Goal: Transaction & Acquisition: Download file/media

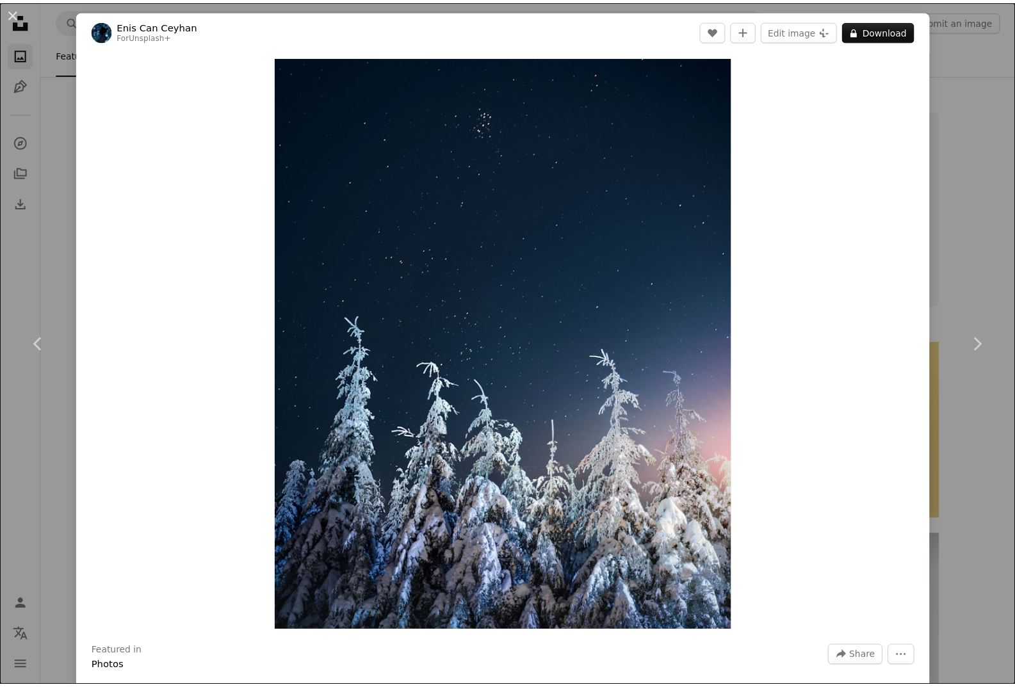
scroll to position [3524, 0]
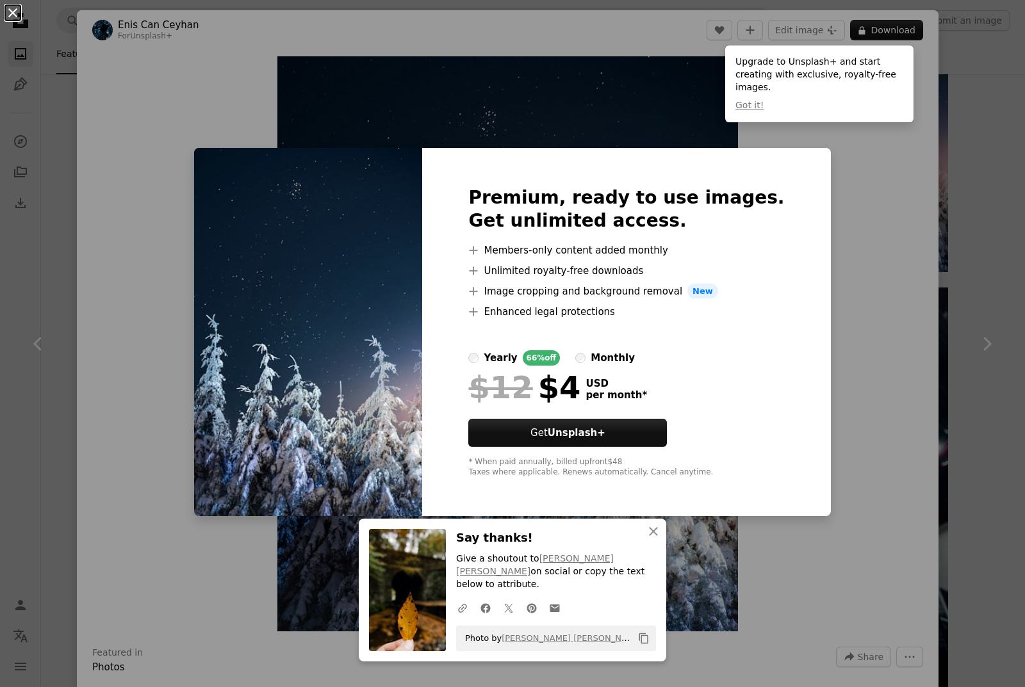
click at [18, 13] on button "An X shape" at bounding box center [12, 12] width 15 height 15
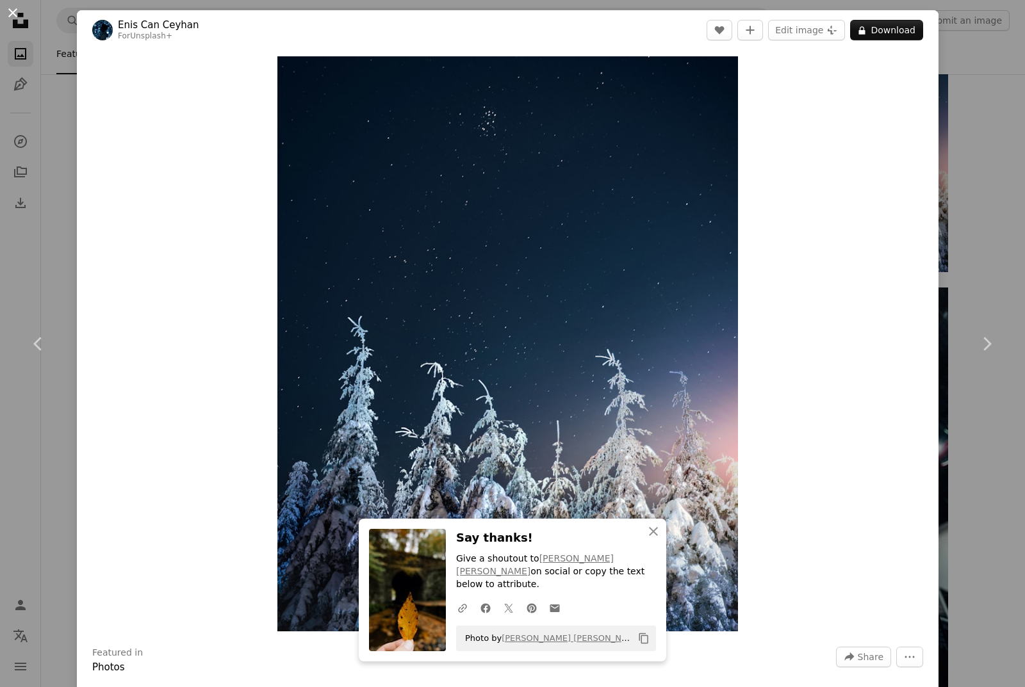
click at [15, 11] on button "An X shape" at bounding box center [12, 12] width 15 height 15
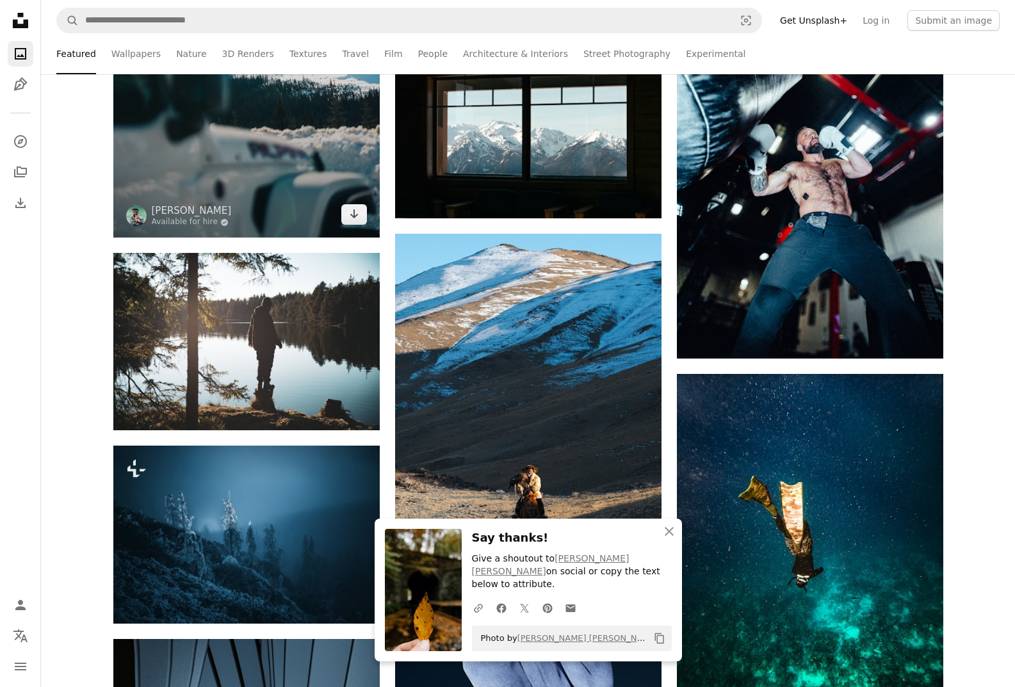
scroll to position [3972, 0]
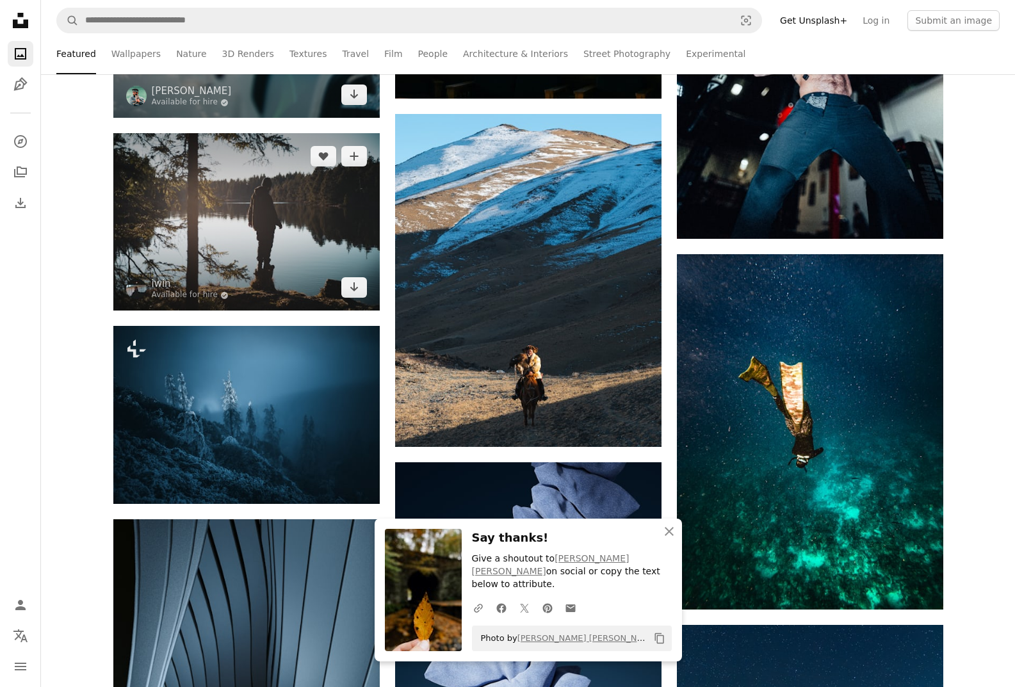
click at [252, 208] on img at bounding box center [246, 221] width 267 height 177
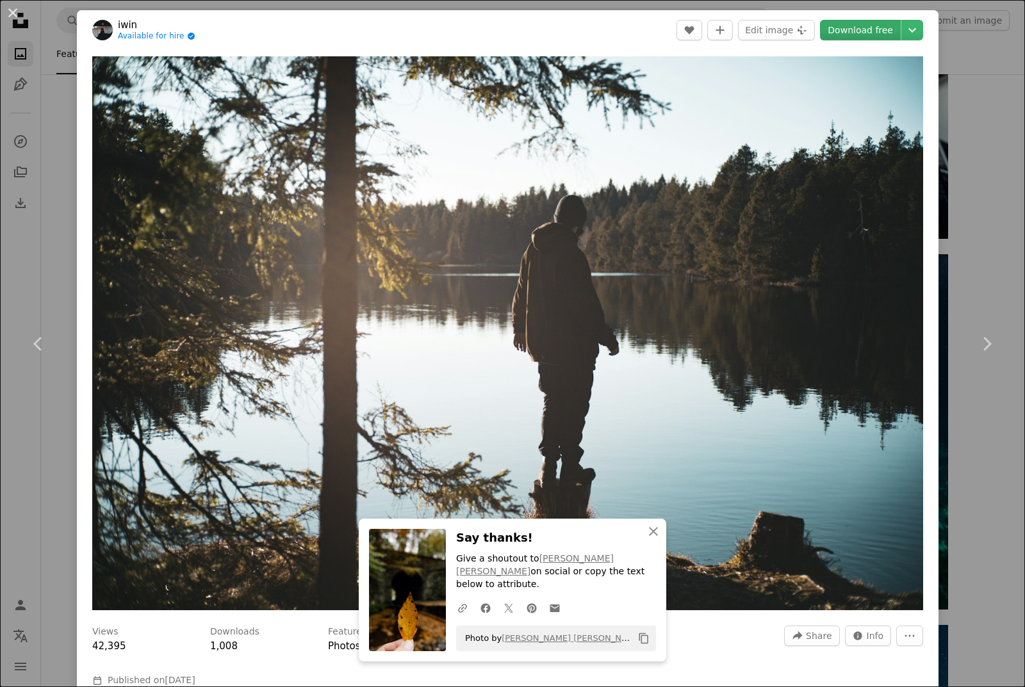
click at [843, 29] on link "Download free" at bounding box center [860, 30] width 81 height 21
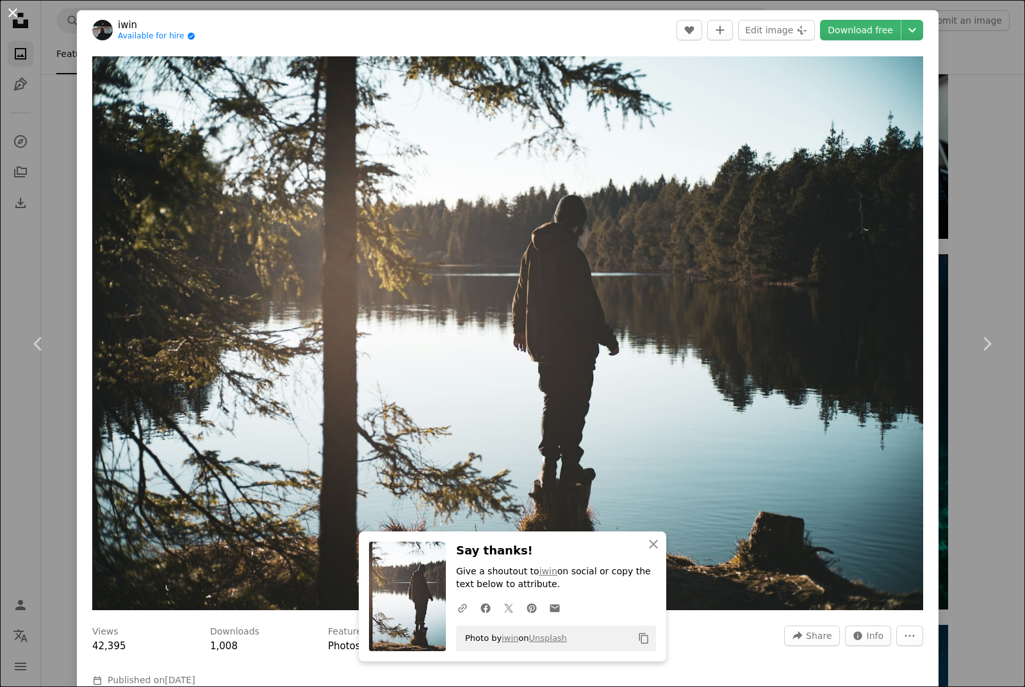
click at [17, 13] on button "An X shape" at bounding box center [12, 12] width 15 height 15
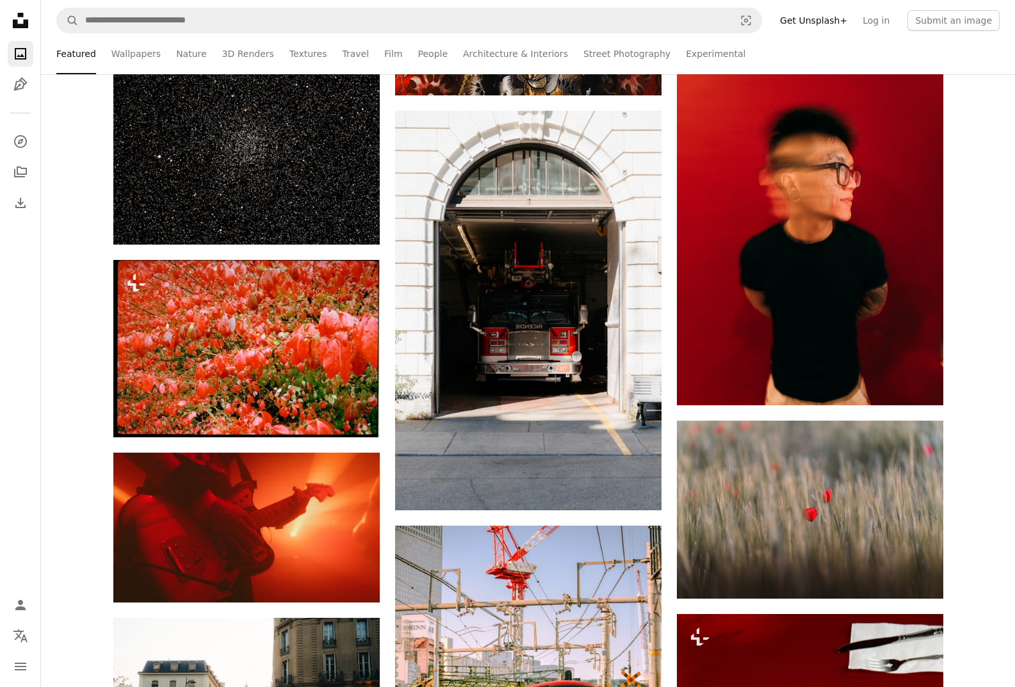
scroll to position [5958, 0]
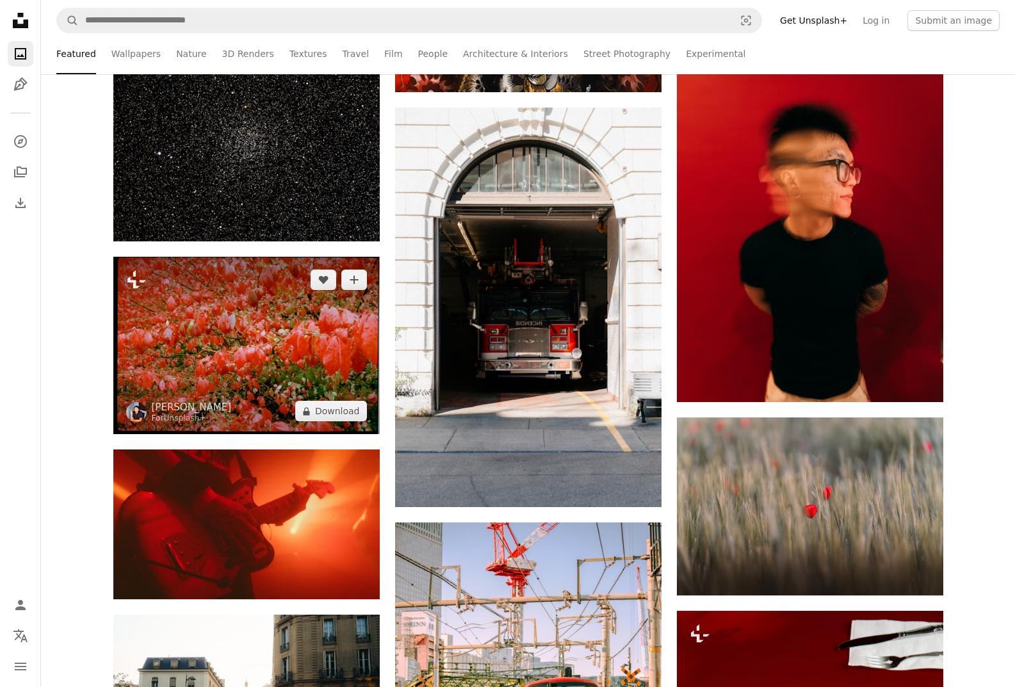
click at [336, 302] on img at bounding box center [246, 345] width 267 height 177
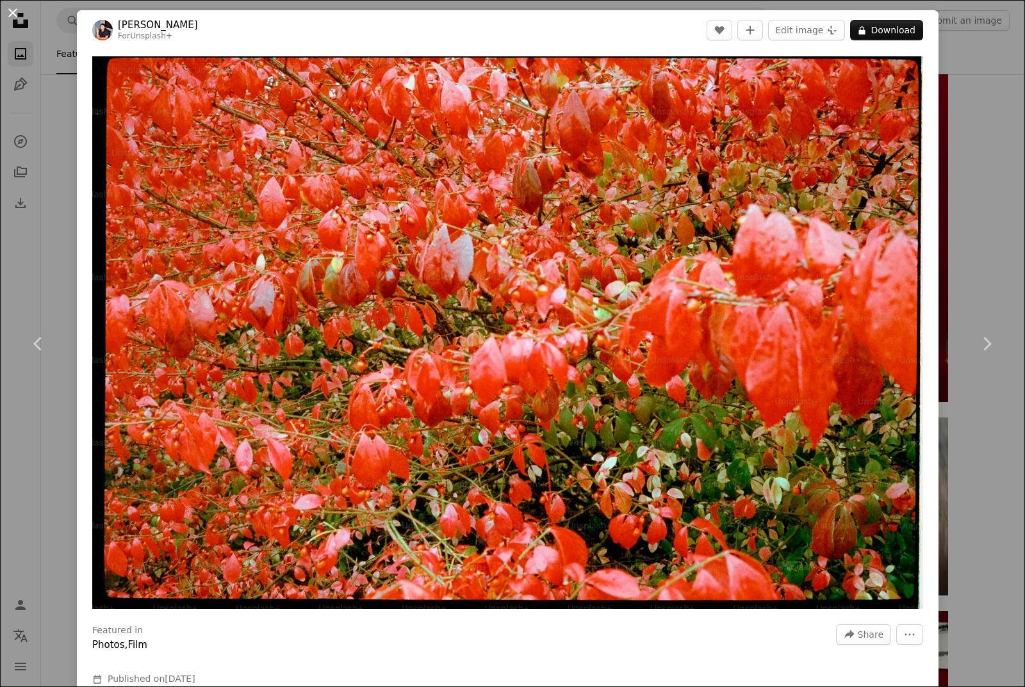
click at [15, 15] on button "An X shape" at bounding box center [12, 12] width 15 height 15
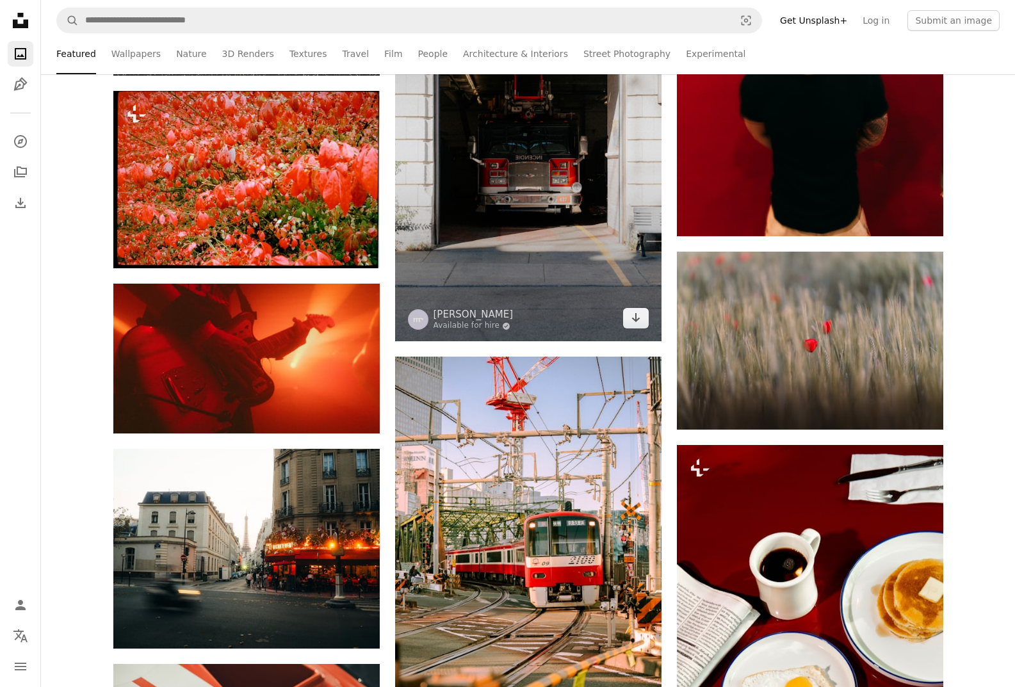
scroll to position [6150, 0]
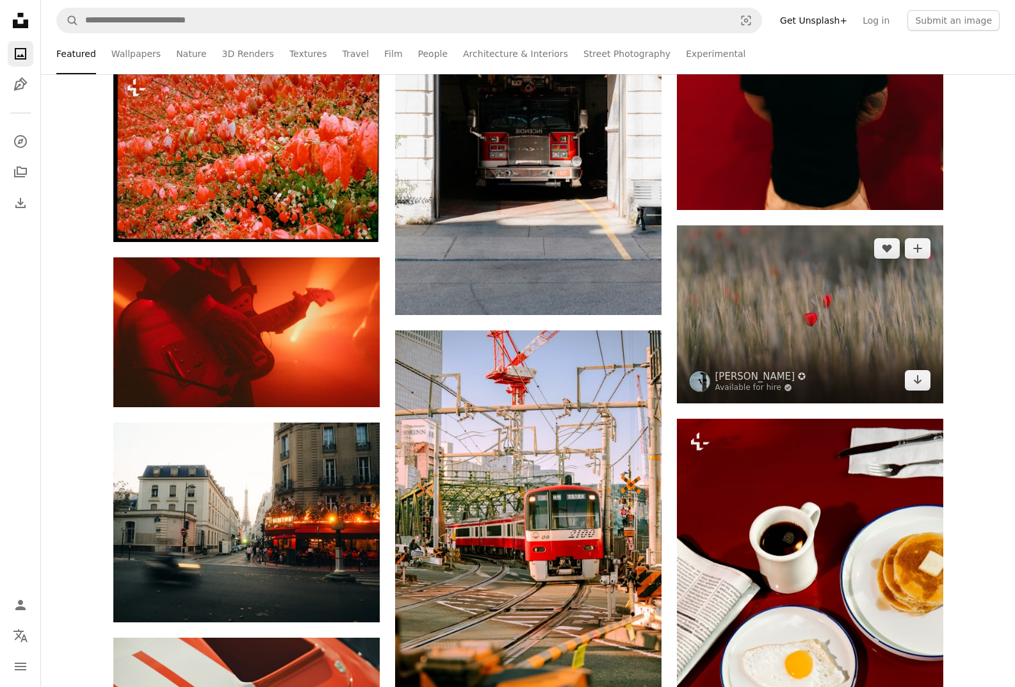
click at [719, 322] on img at bounding box center [810, 315] width 267 height 178
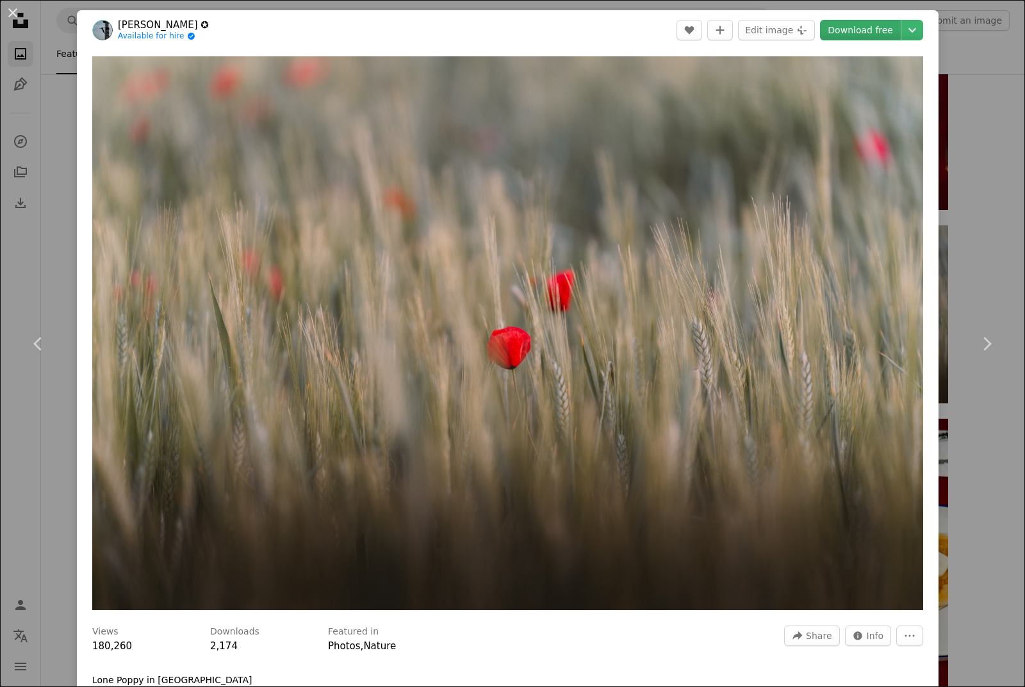
click at [871, 35] on link "Download free" at bounding box center [860, 30] width 81 height 21
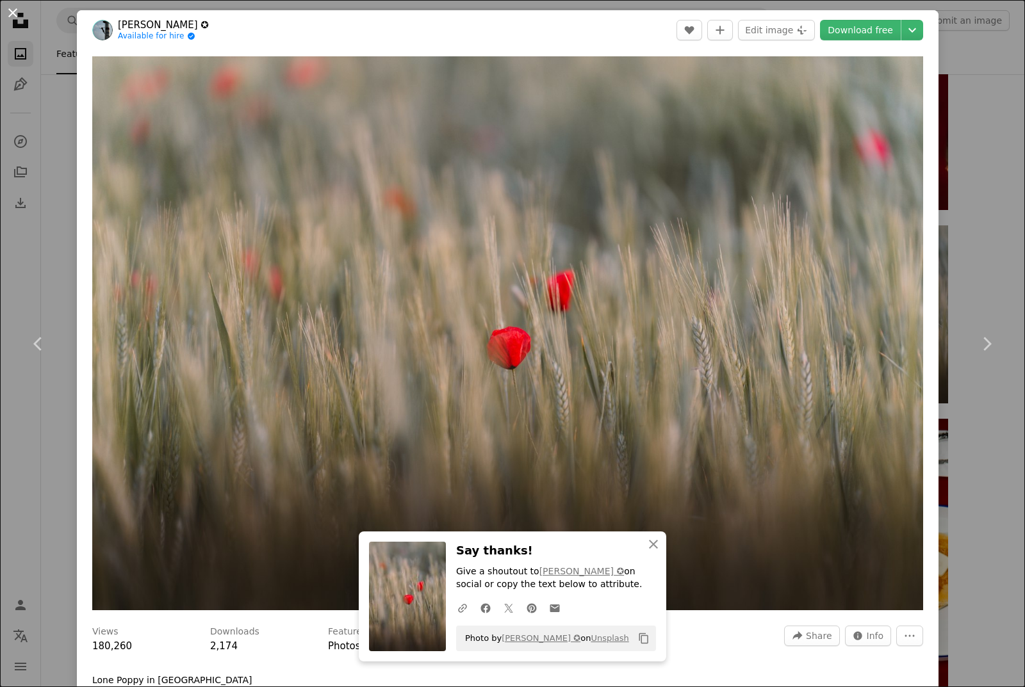
click at [13, 11] on button "An X shape" at bounding box center [12, 12] width 15 height 15
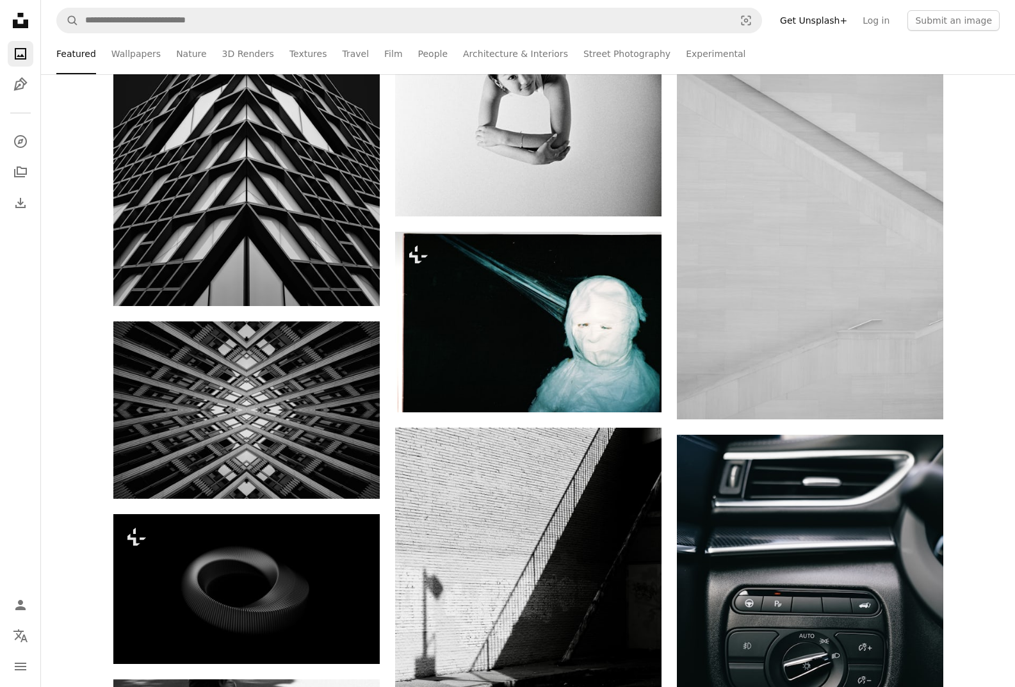
scroll to position [10571, 0]
